Goal: Information Seeking & Learning: Learn about a topic

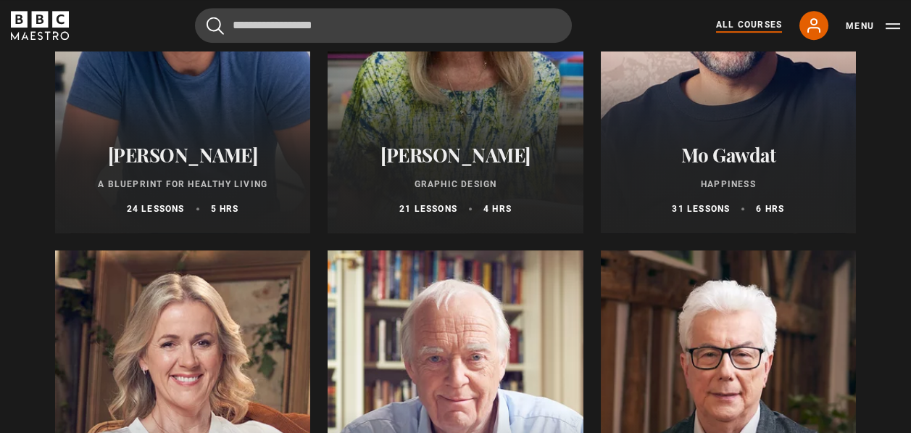
scroll to position [2464, 0]
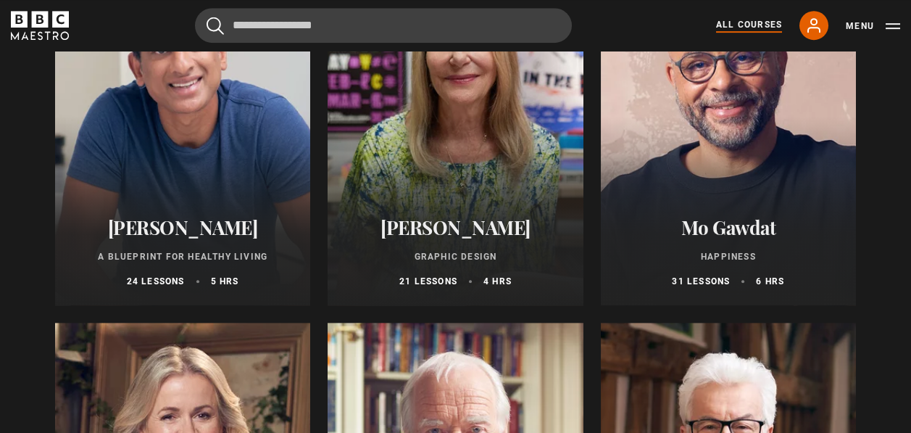
click at [176, 185] on div at bounding box center [182, 131] width 255 height 348
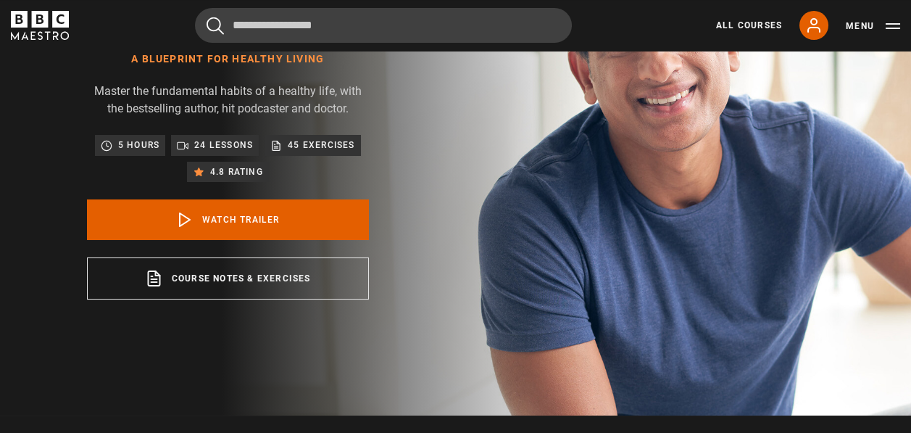
scroll to position [145, 0]
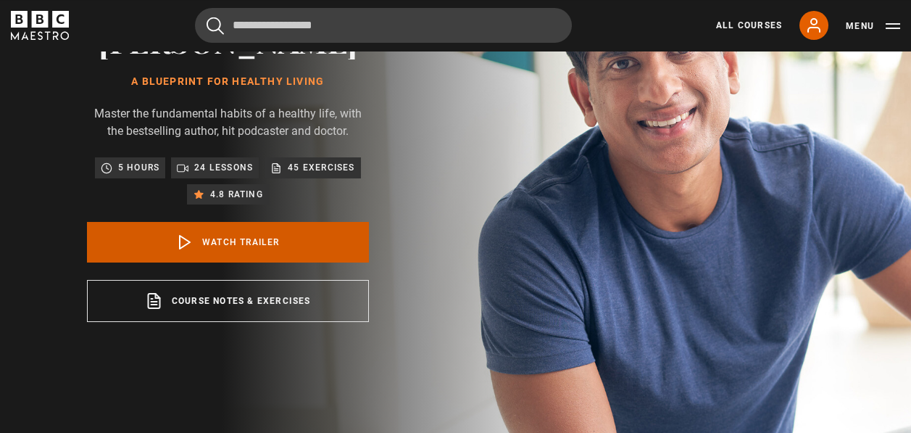
click at [270, 262] on link "Watch Trailer" at bounding box center [228, 242] width 282 height 41
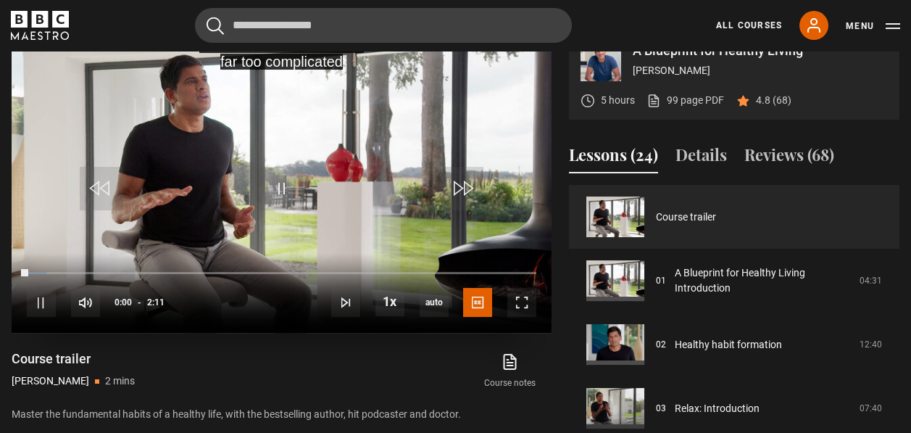
scroll to position [619, 0]
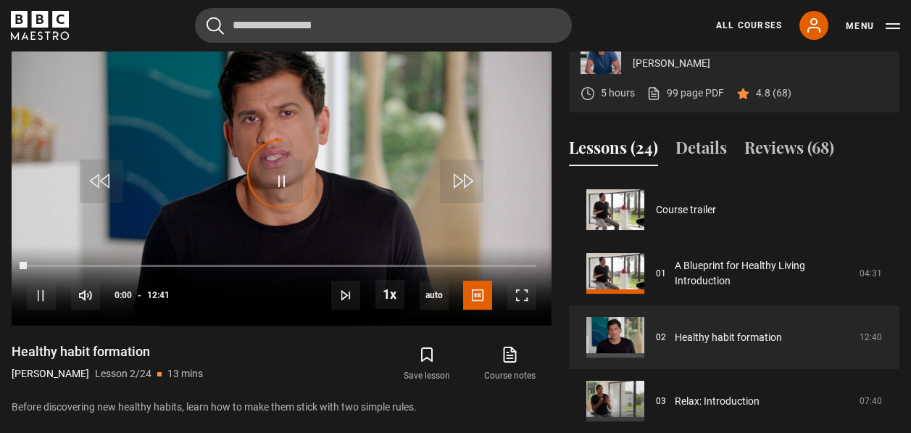
scroll to position [64, 0]
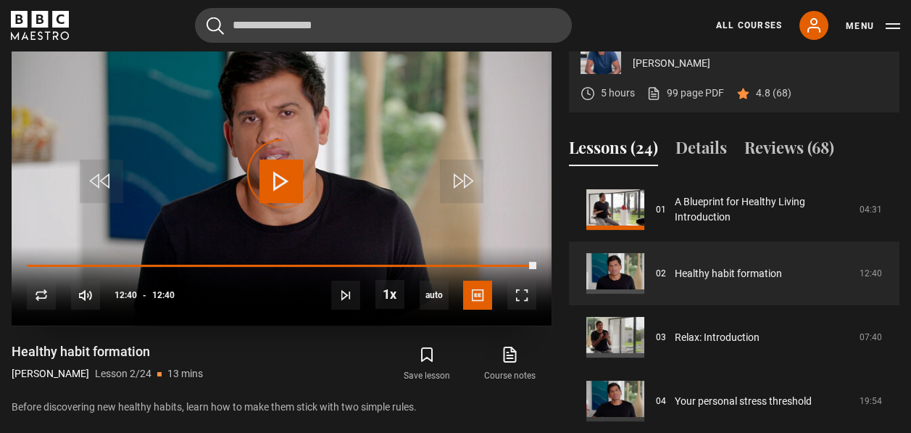
click at [261, 209] on div "Video Player is loading." at bounding box center [282, 174] width 72 height 72
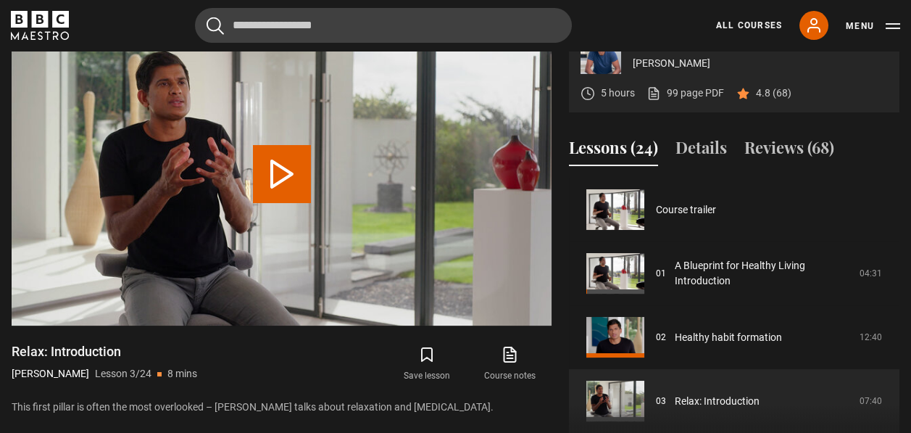
scroll to position [128, 0]
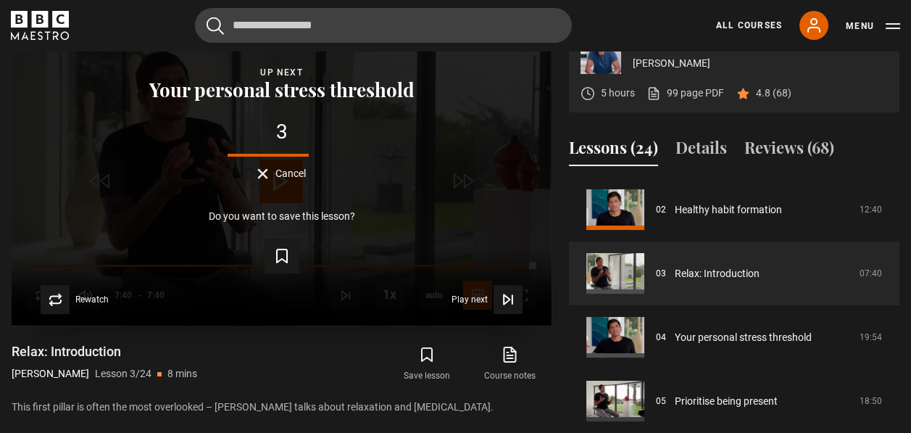
click at [263, 179] on button "Cancel" at bounding box center [281, 173] width 49 height 11
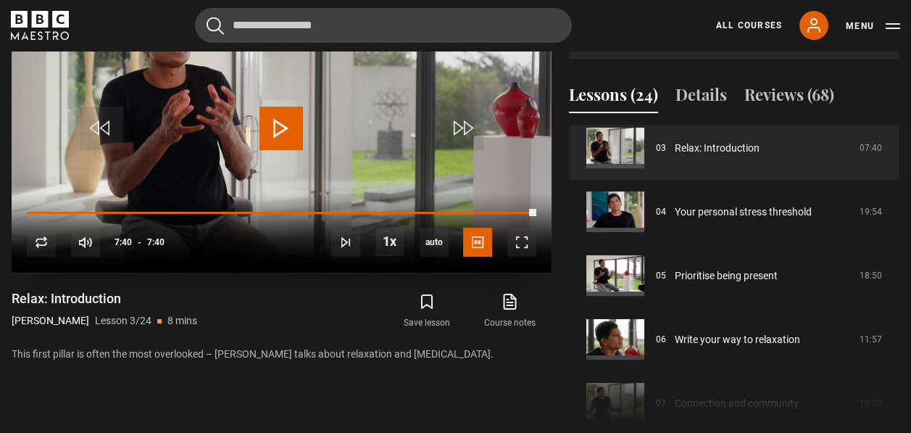
scroll to position [691, 0]
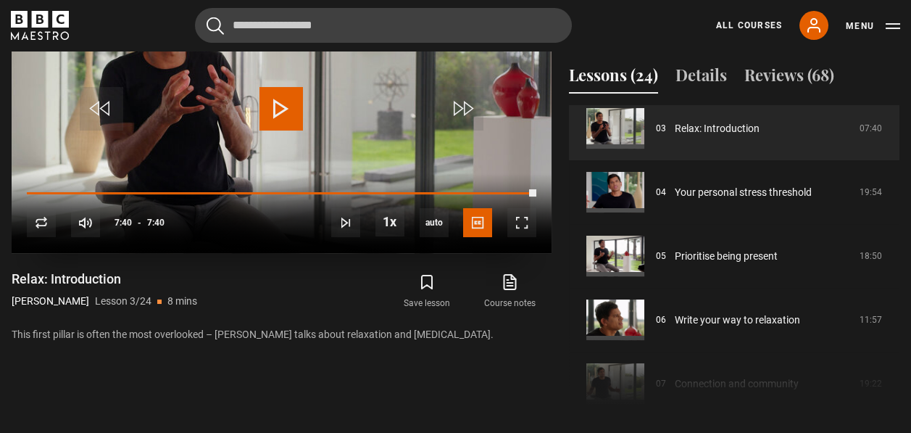
click at [277, 130] on span "Video Player" at bounding box center [280, 108] width 43 height 43
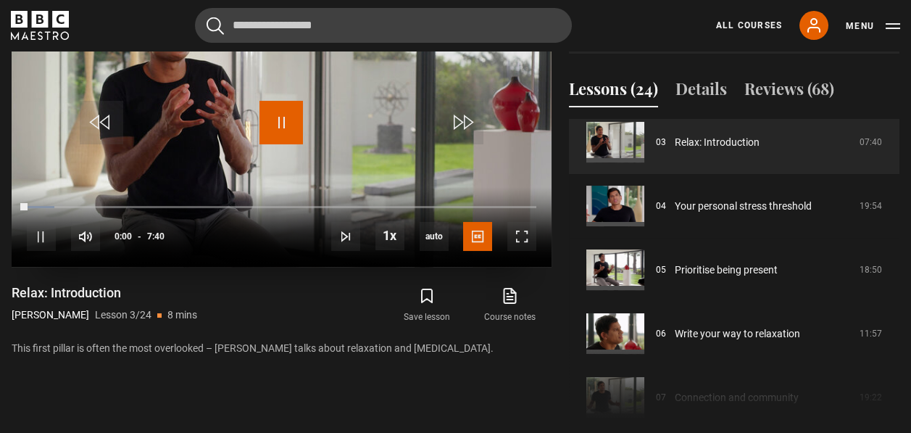
click at [283, 144] on span "Video Player" at bounding box center [280, 122] width 43 height 43
click at [278, 144] on span "Video Player" at bounding box center [280, 122] width 43 height 43
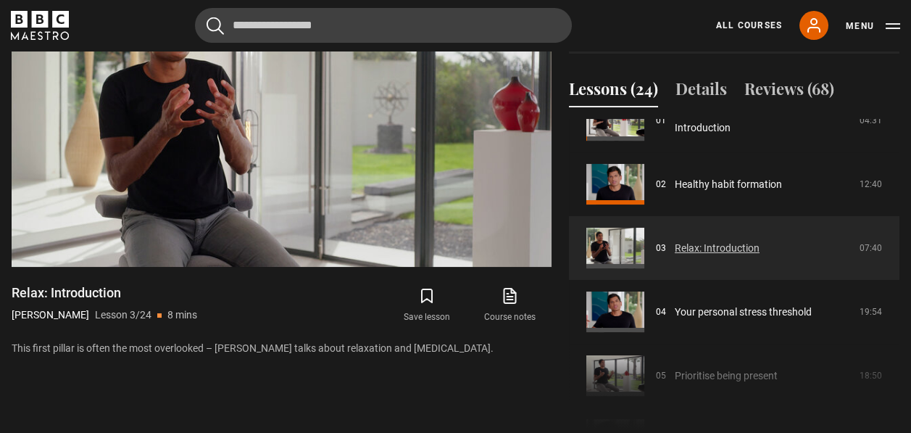
scroll to position [128, 0]
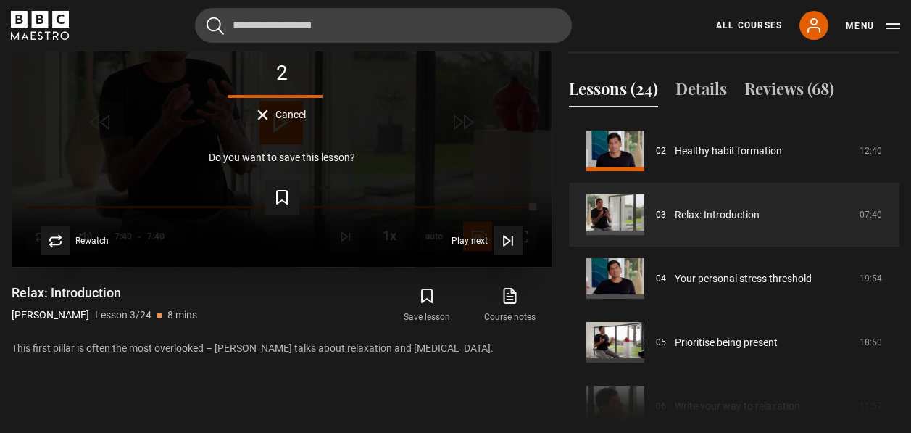
click at [272, 120] on button "Cancel" at bounding box center [281, 114] width 49 height 11
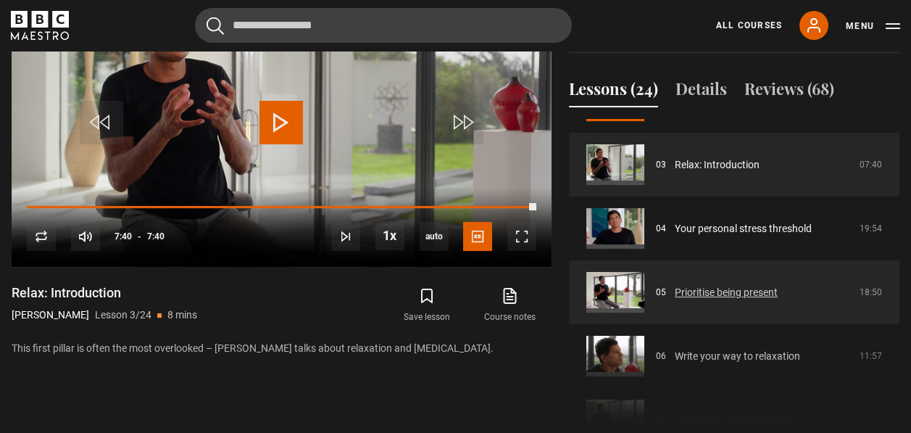
scroll to position [200, 0]
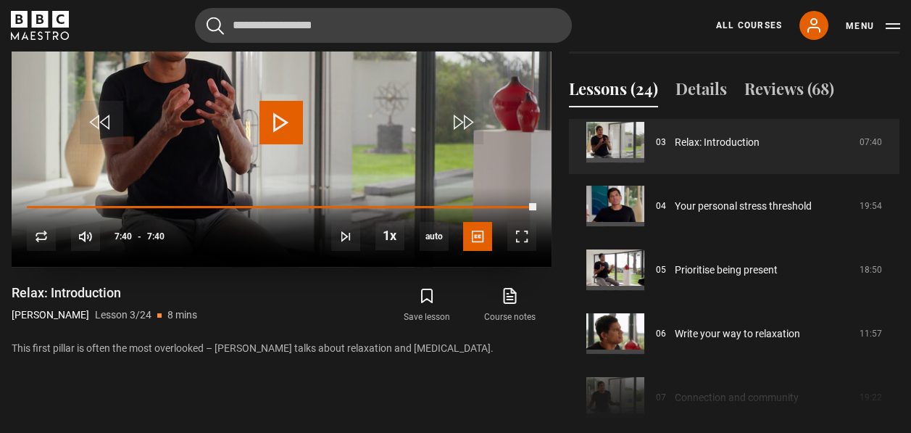
click at [283, 144] on span "Video Player" at bounding box center [280, 122] width 43 height 43
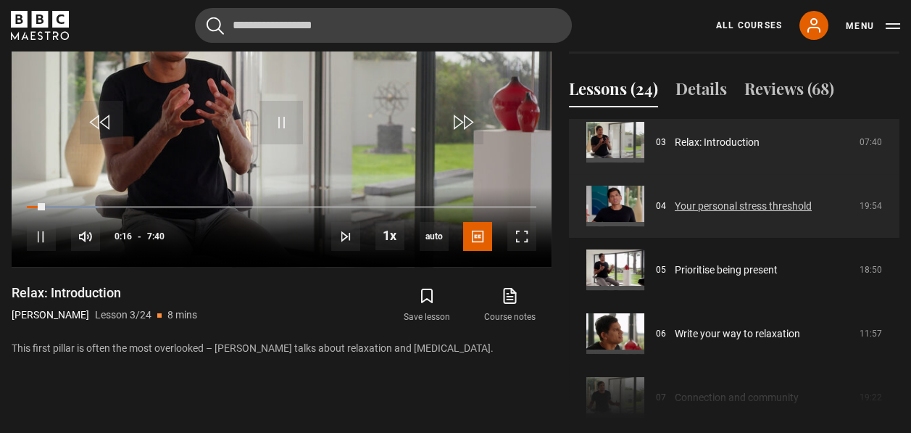
click at [675, 214] on link "Your personal stress threshold" at bounding box center [743, 206] width 137 height 15
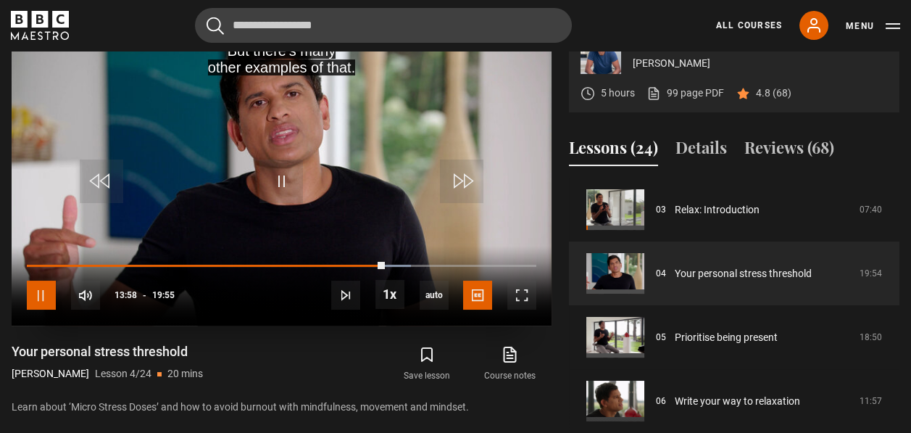
click at [46, 309] on span "Video Player" at bounding box center [41, 294] width 29 height 29
click at [284, 203] on span "Video Player" at bounding box center [280, 180] width 43 height 43
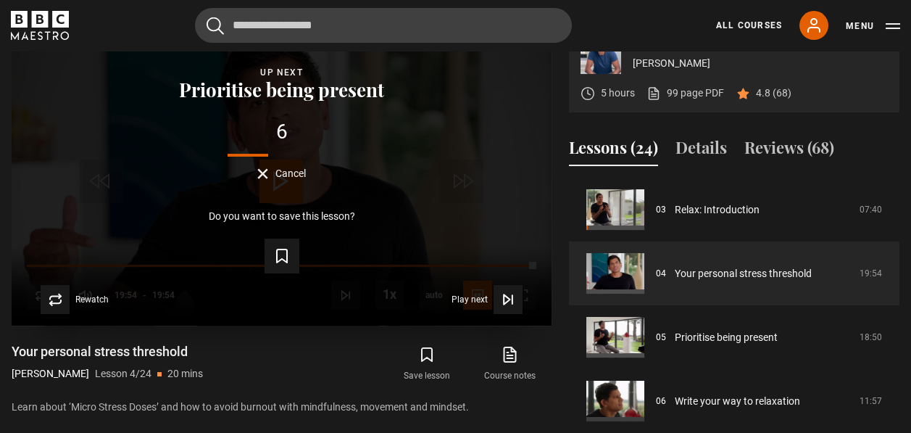
click at [268, 179] on button "Cancel" at bounding box center [281, 173] width 49 height 11
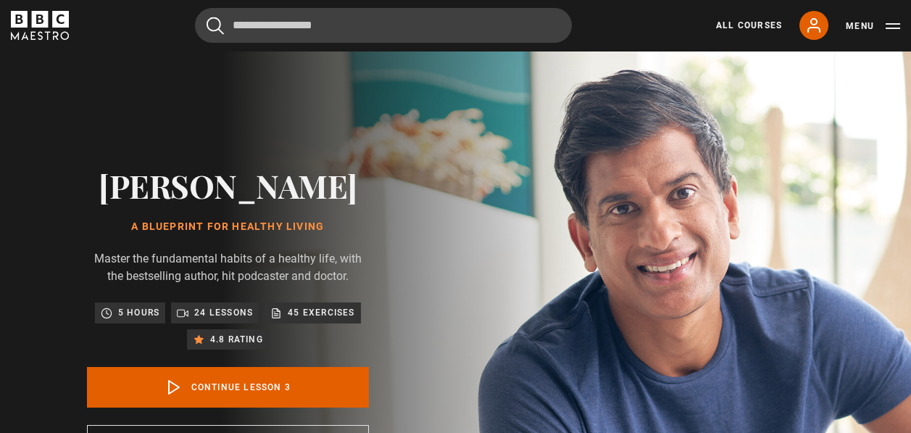
scroll to position [128, 0]
click at [732, 20] on link "All Courses" at bounding box center [749, 25] width 66 height 13
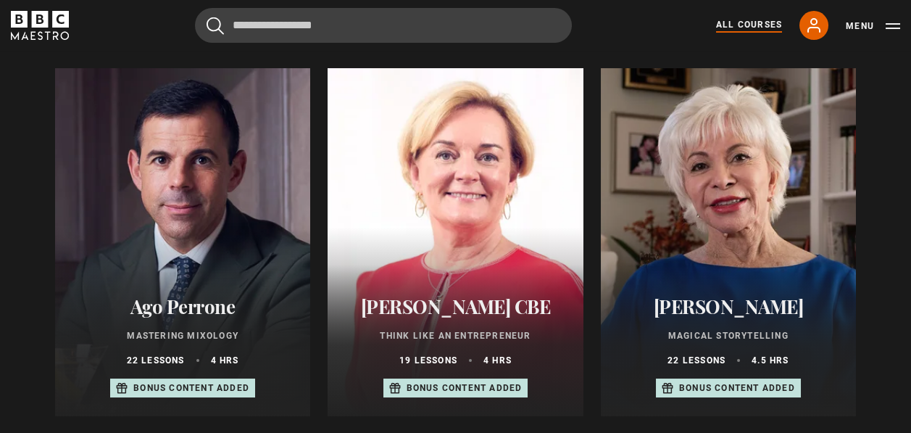
scroll to position [507, 0]
